Goal: Transaction & Acquisition: Download file/media

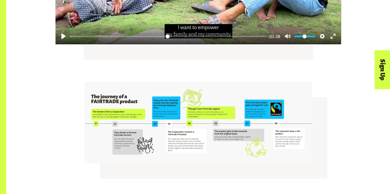
scroll to position [1109, 0]
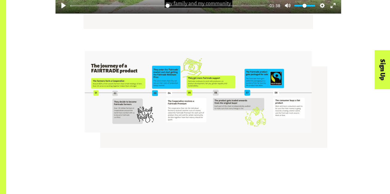
click at [159, 92] on img at bounding box center [198, 92] width 227 height 82
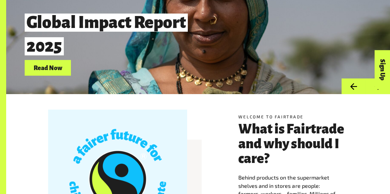
scroll to position [0, 0]
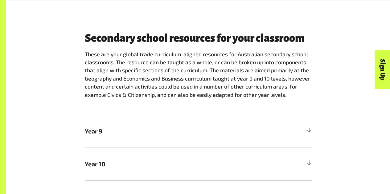
scroll to position [308, 0]
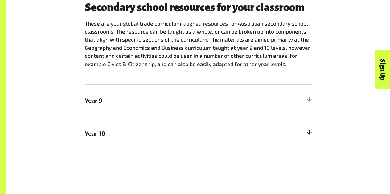
click at [311, 134] on div at bounding box center [309, 134] width 6 height 6
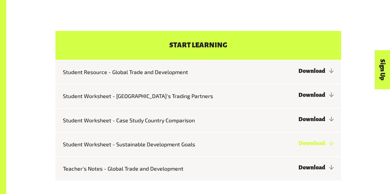
scroll to position [678, 0]
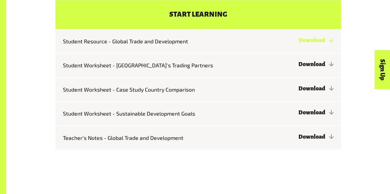
click at [313, 37] on link "Download" at bounding box center [315, 40] width 35 height 6
click at [318, 110] on link "Download" at bounding box center [315, 113] width 35 height 6
